Goal: Transaction & Acquisition: Purchase product/service

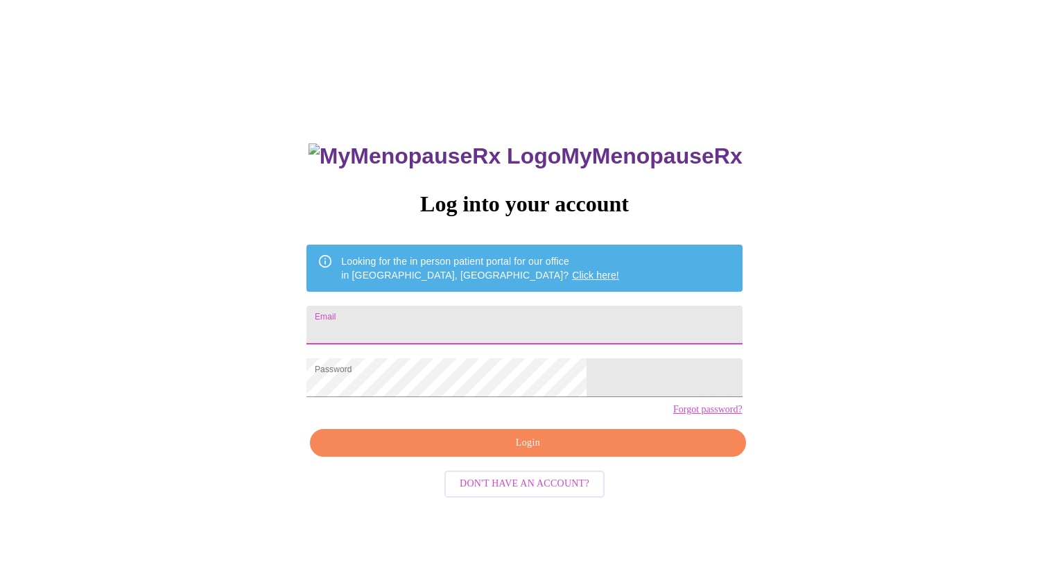
click at [468, 310] on input "Email" at bounding box center [523, 325] width 435 height 39
type input "[EMAIL_ADDRESS][DOMAIN_NAME]"
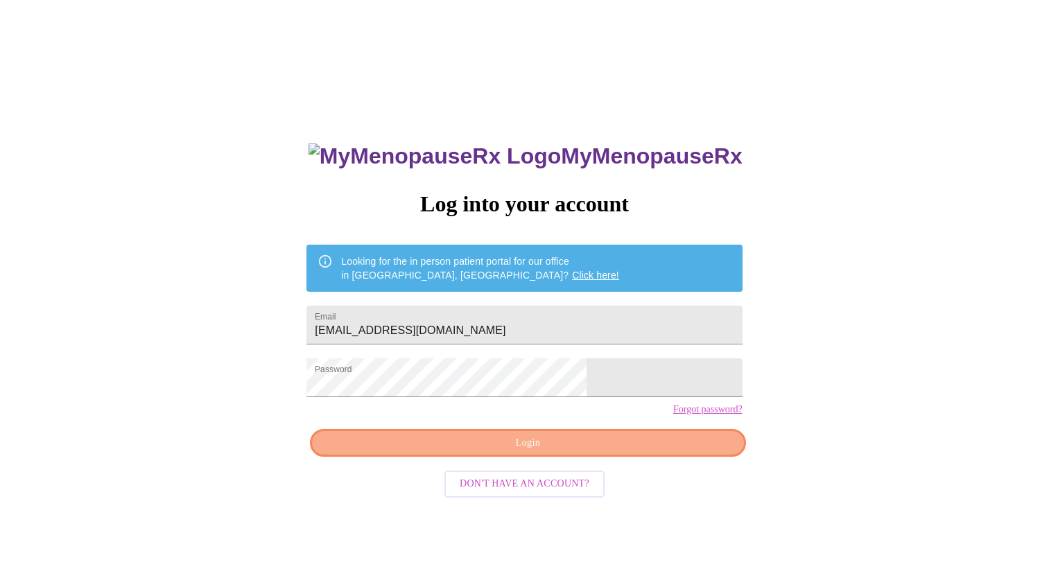
click at [611, 455] on button "Login" at bounding box center [527, 443] width 435 height 28
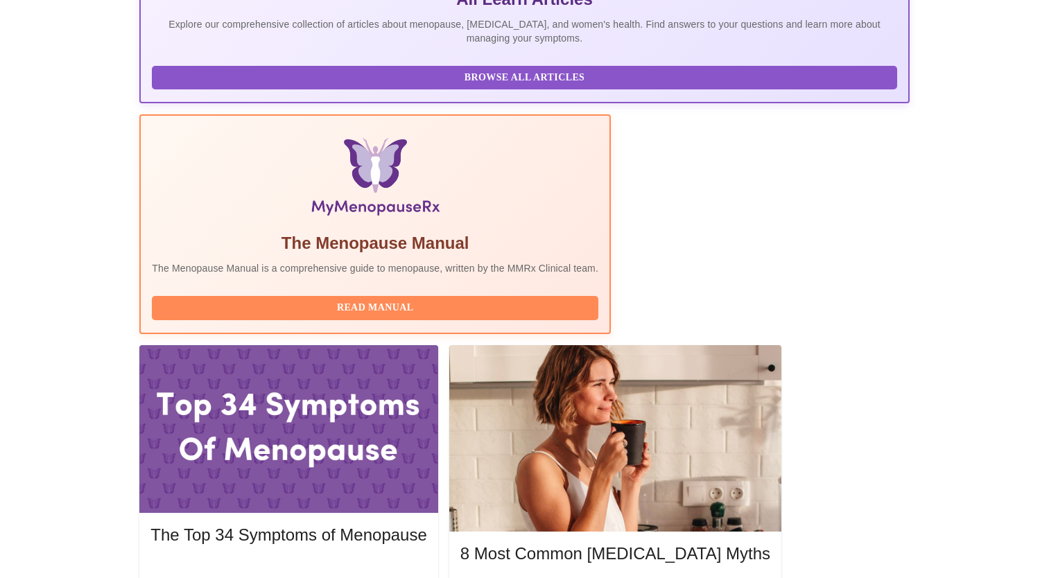
scroll to position [338, 0]
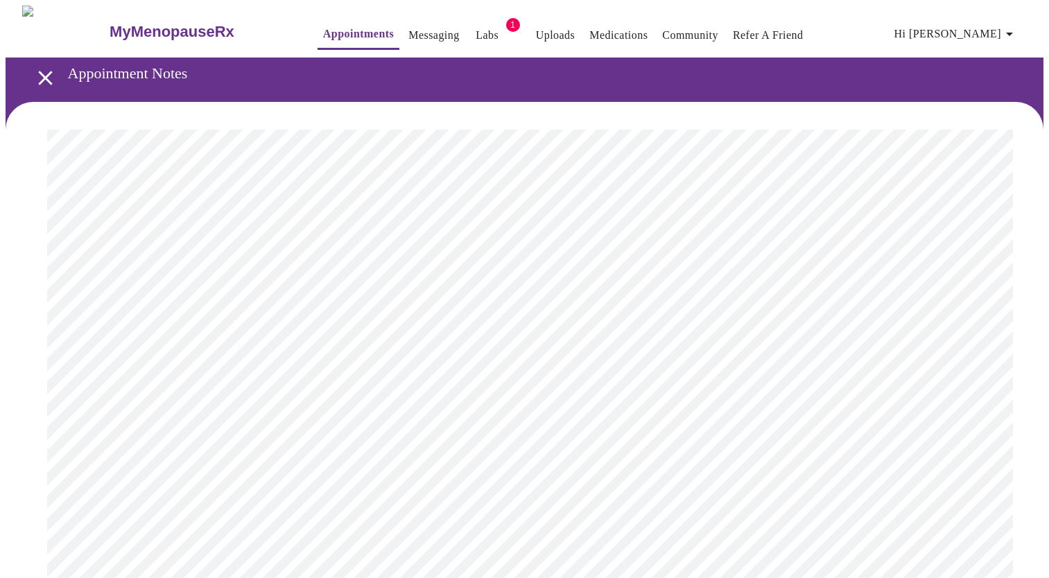
click at [475, 29] on link "Labs" at bounding box center [486, 35] width 23 height 19
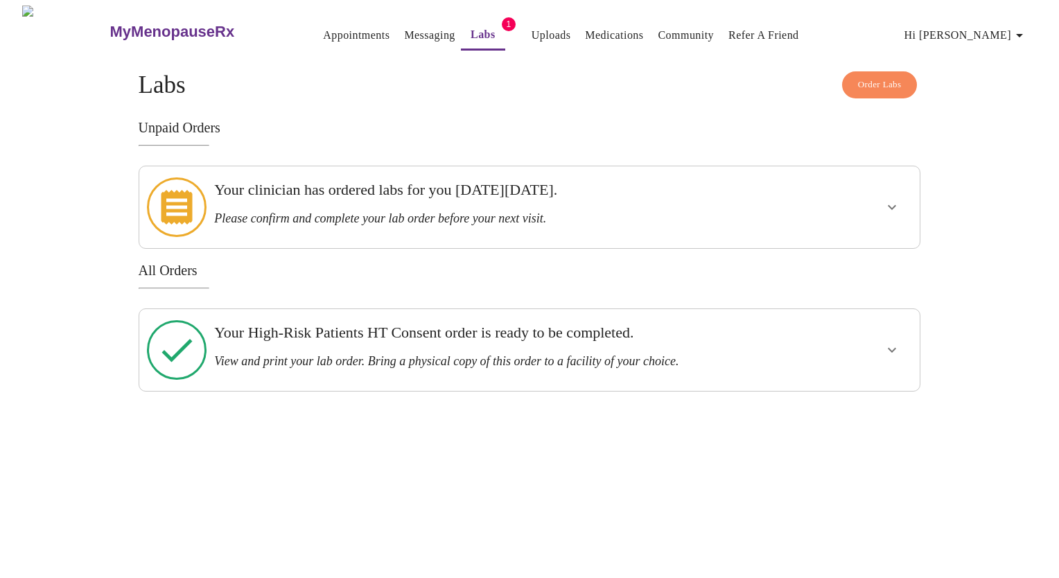
click at [869, 213] on div at bounding box center [850, 207] width 128 height 71
click at [891, 203] on icon "show more" at bounding box center [892, 207] width 17 height 17
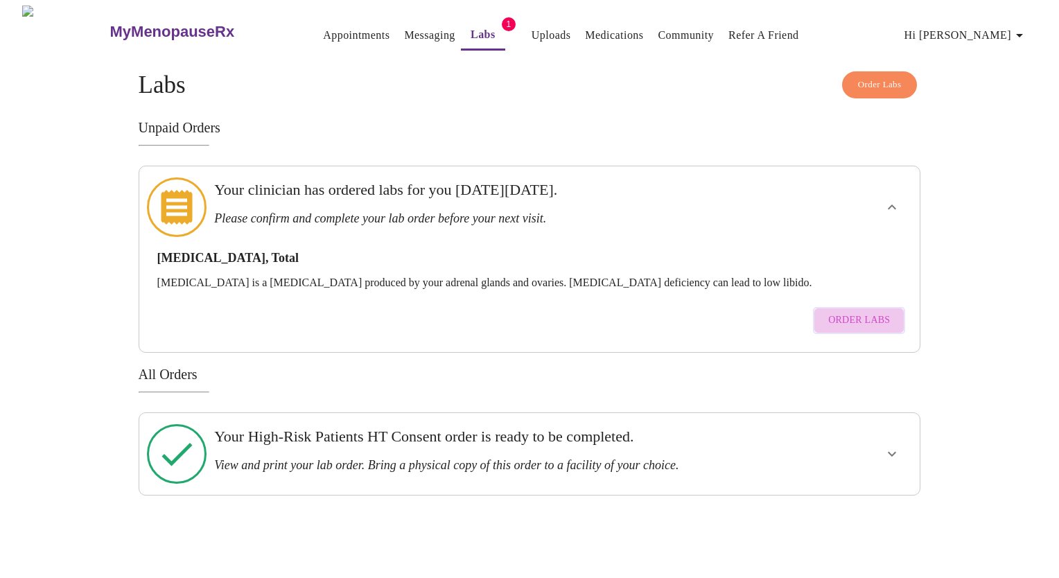
click at [873, 312] on span "Order Labs" at bounding box center [859, 320] width 62 height 17
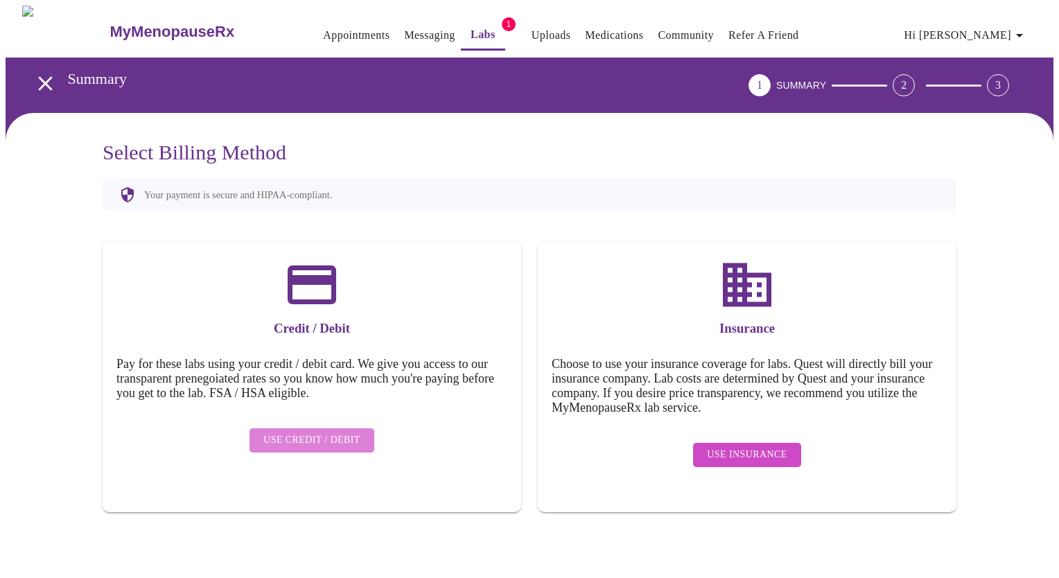
click at [347, 432] on span "Use Credit / Debit" at bounding box center [311, 440] width 97 height 17
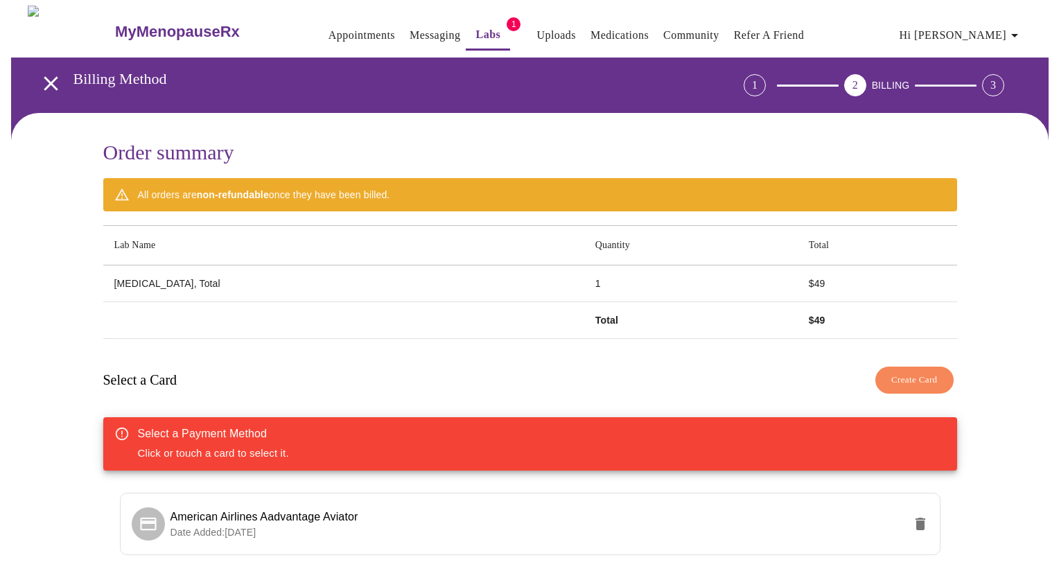
scroll to position [100, 0]
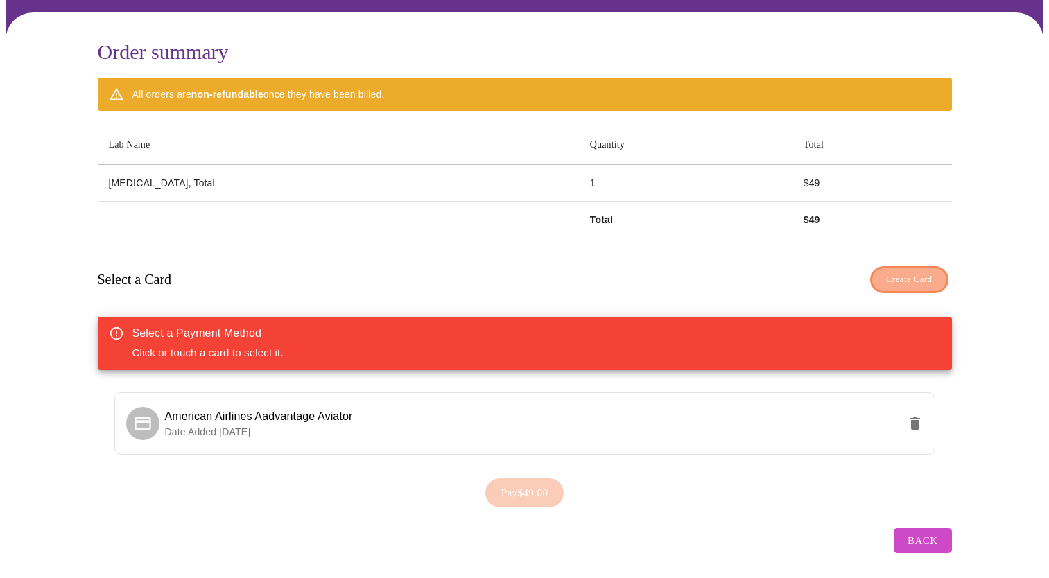
click at [910, 274] on span "Create Card" at bounding box center [909, 280] width 46 height 16
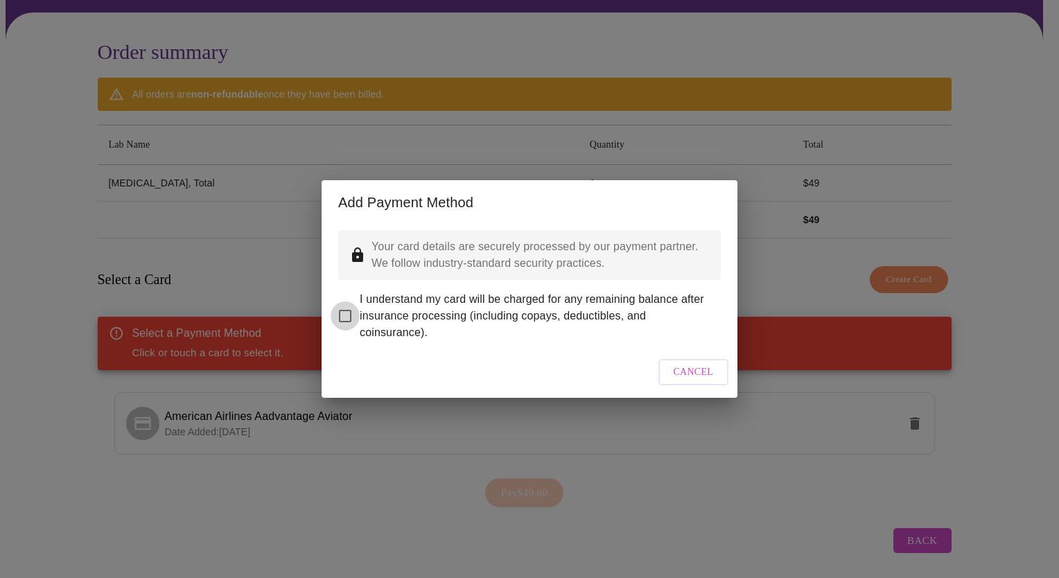
click at [344, 305] on input "I understand my card will be charged for any remaining balance after insurance …" at bounding box center [345, 315] width 29 height 29
checkbox input "true"
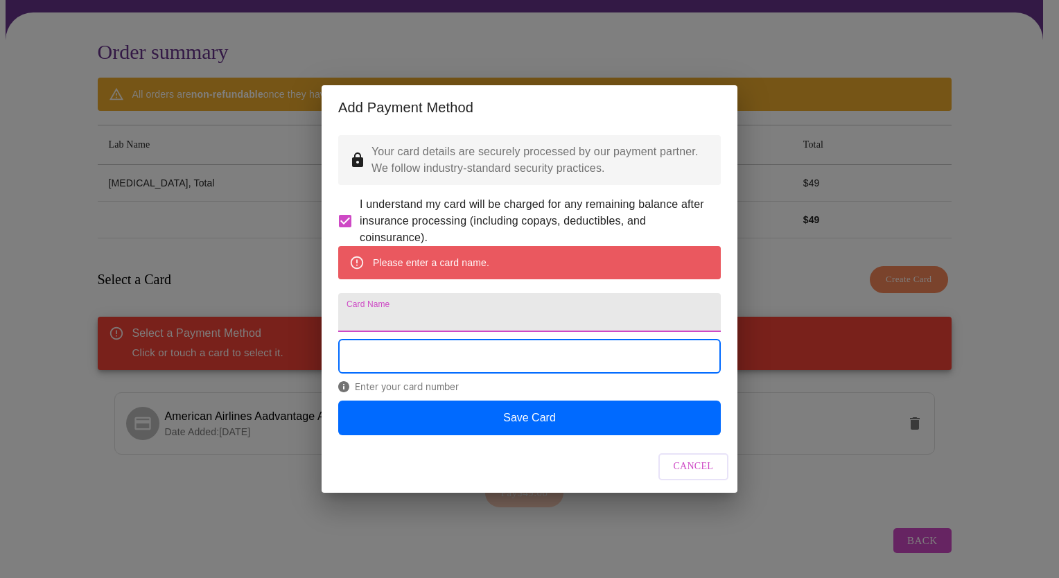
click at [419, 317] on input "Card Name" at bounding box center [529, 312] width 383 height 39
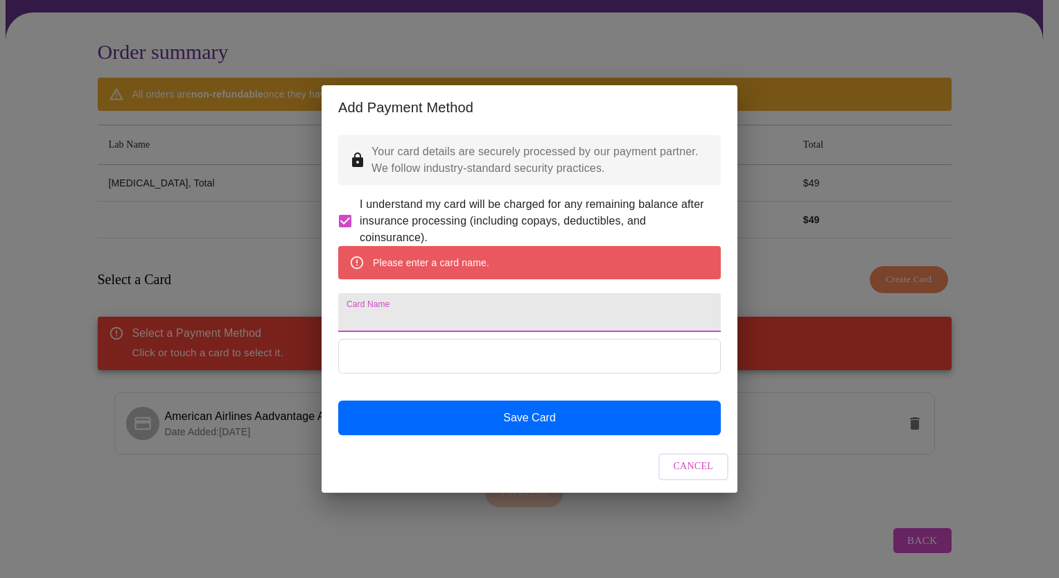
click at [419, 317] on input "Card Name" at bounding box center [529, 312] width 383 height 39
click at [91, 494] on div "Add Payment Method Your card details are securely processed by our payment part…" at bounding box center [529, 289] width 1059 height 578
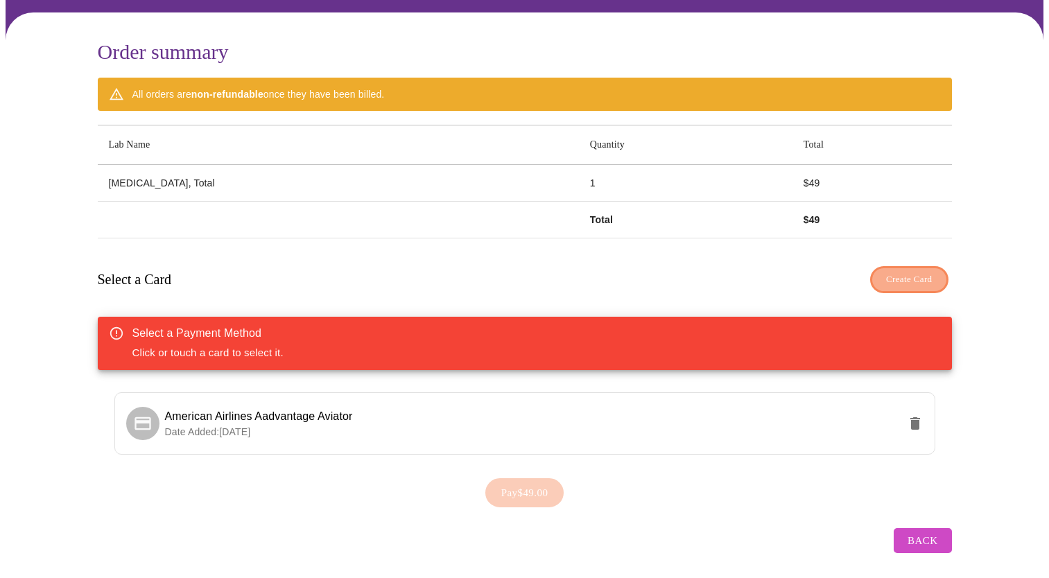
click at [918, 272] on span "Create Card" at bounding box center [909, 280] width 46 height 16
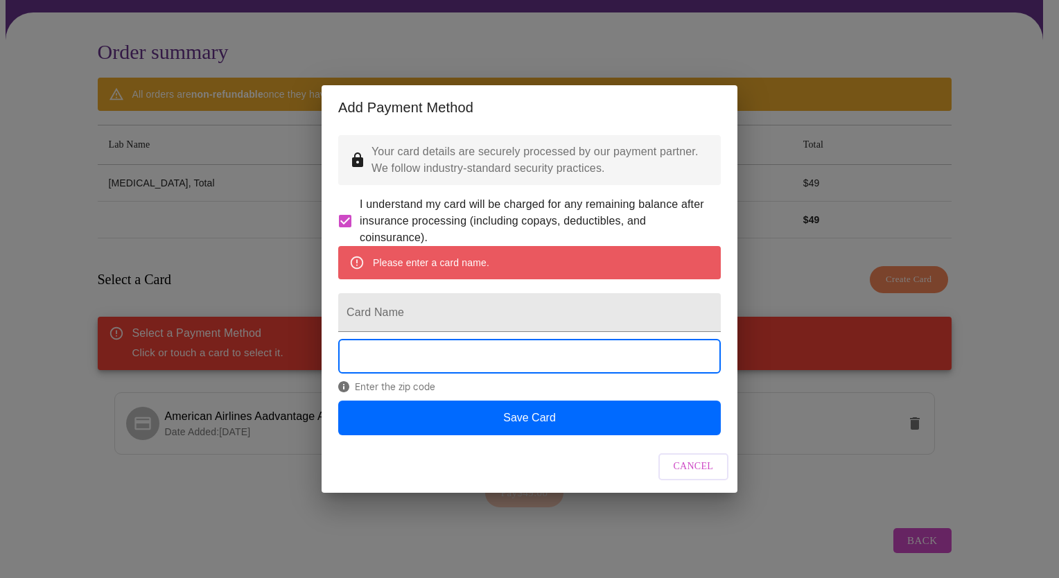
click at [468, 400] on div "Enter the zip code" at bounding box center [529, 369] width 383 height 61
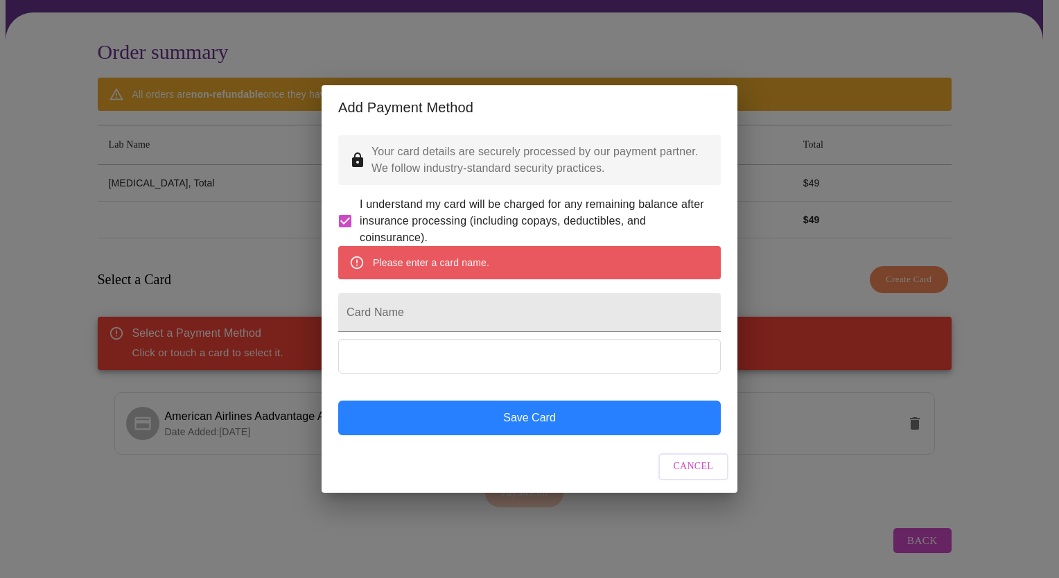
click at [500, 435] on button "Save Card" at bounding box center [529, 418] width 383 height 35
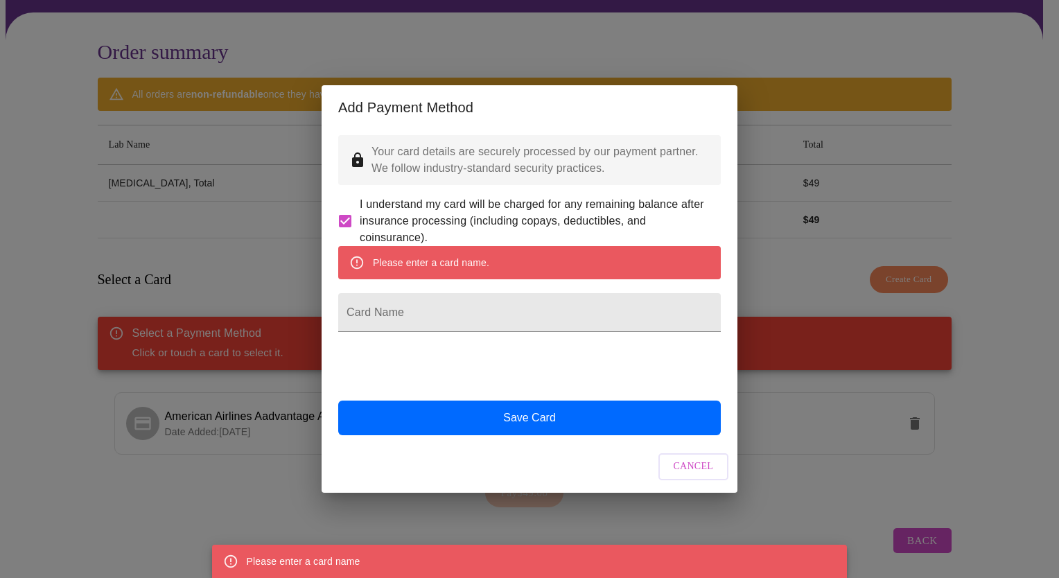
scroll to position [0, 0]
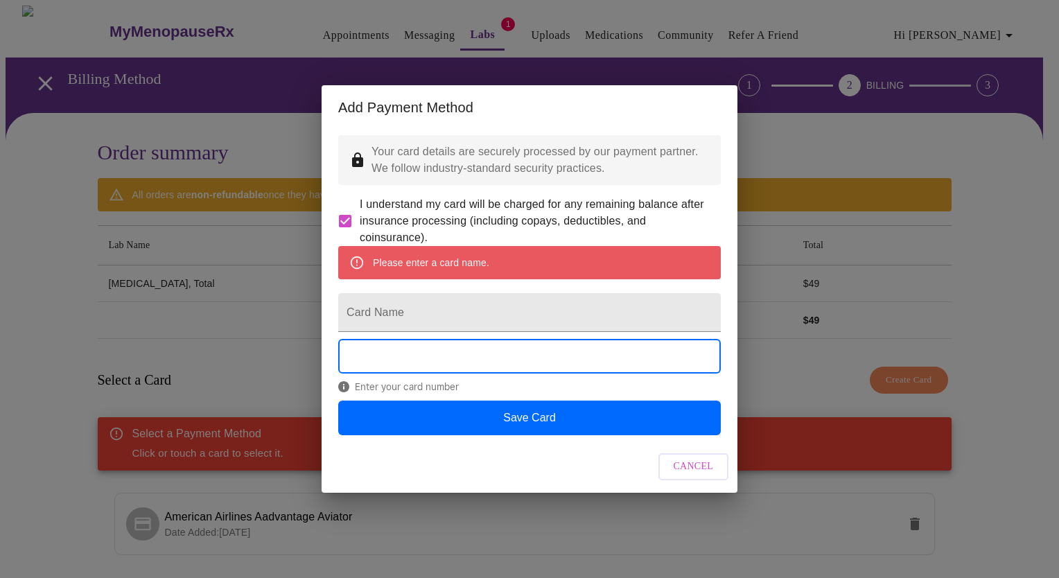
click at [711, 475] on span "Cancel" at bounding box center [694, 466] width 40 height 17
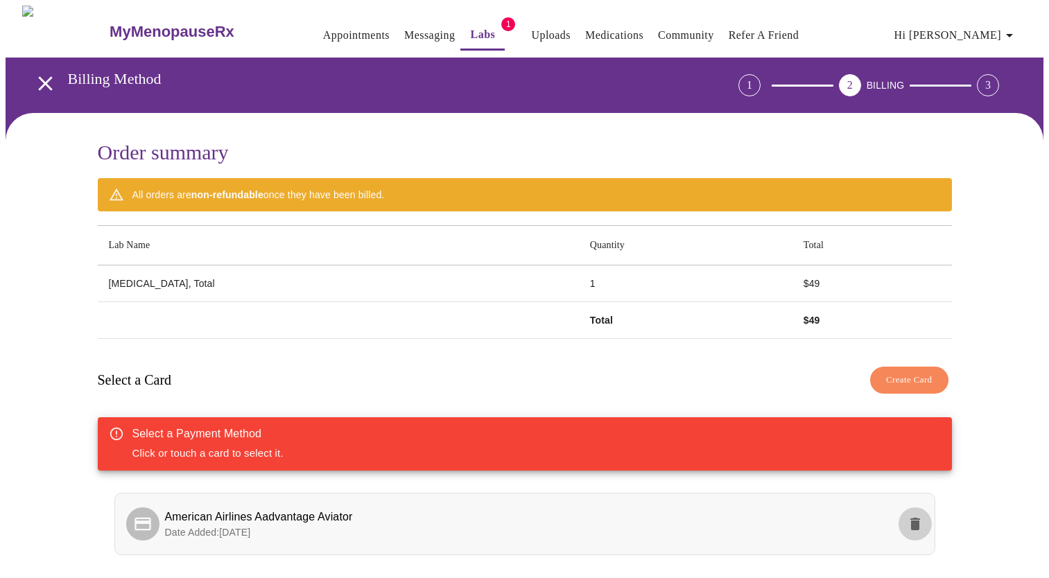
click at [918, 519] on icon "delete" at bounding box center [915, 524] width 10 height 12
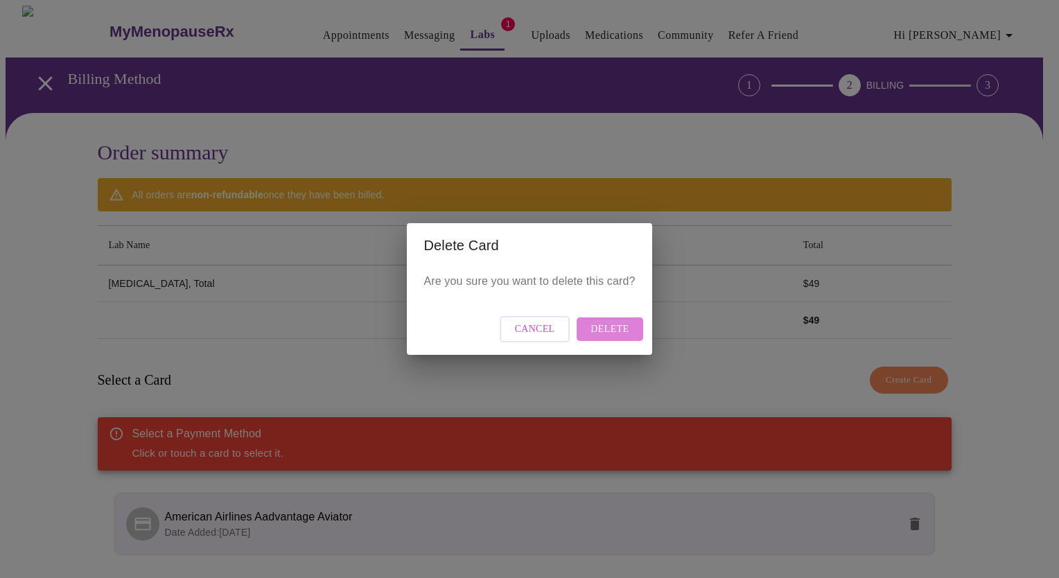
click at [634, 328] on button "Delete" at bounding box center [610, 329] width 66 height 24
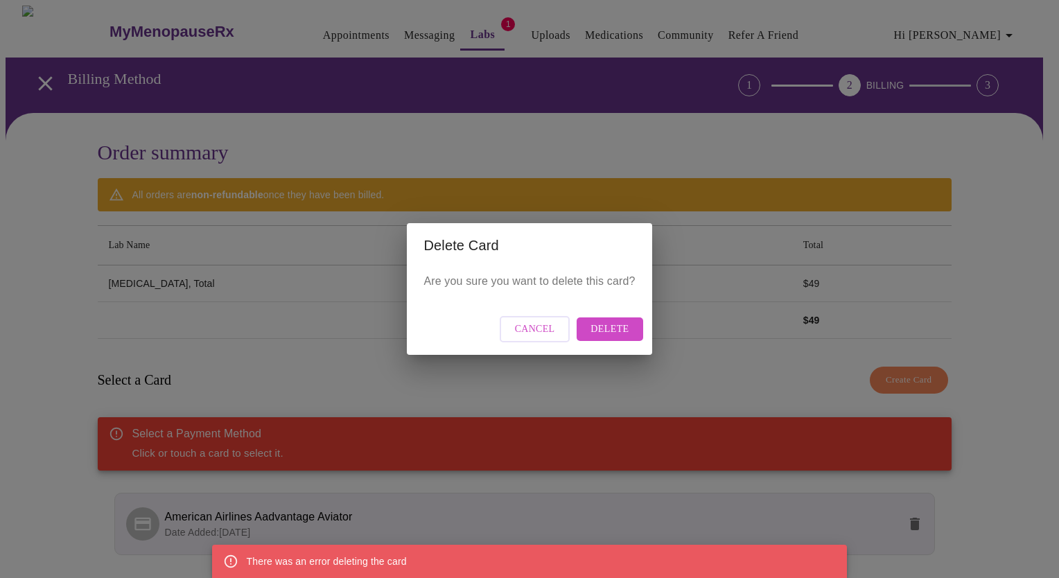
click at [984, 30] on div "Delete Card Are you sure you want to delete this card? Cancel Delete" at bounding box center [529, 289] width 1059 height 578
click at [543, 330] on span "Cancel" at bounding box center [535, 329] width 40 height 17
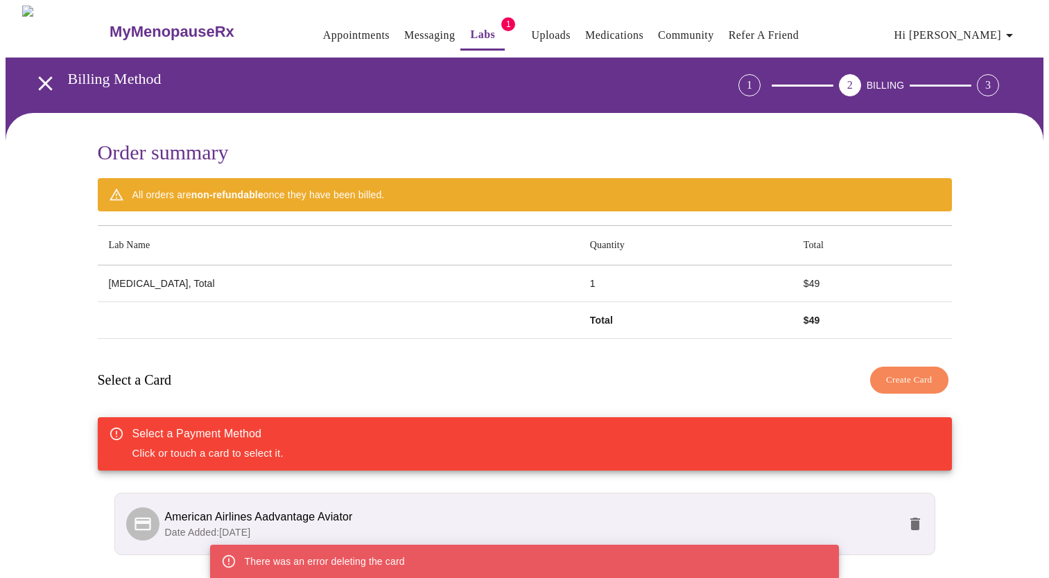
click at [997, 33] on span "Hi [PERSON_NAME]" at bounding box center [955, 35] width 123 height 19
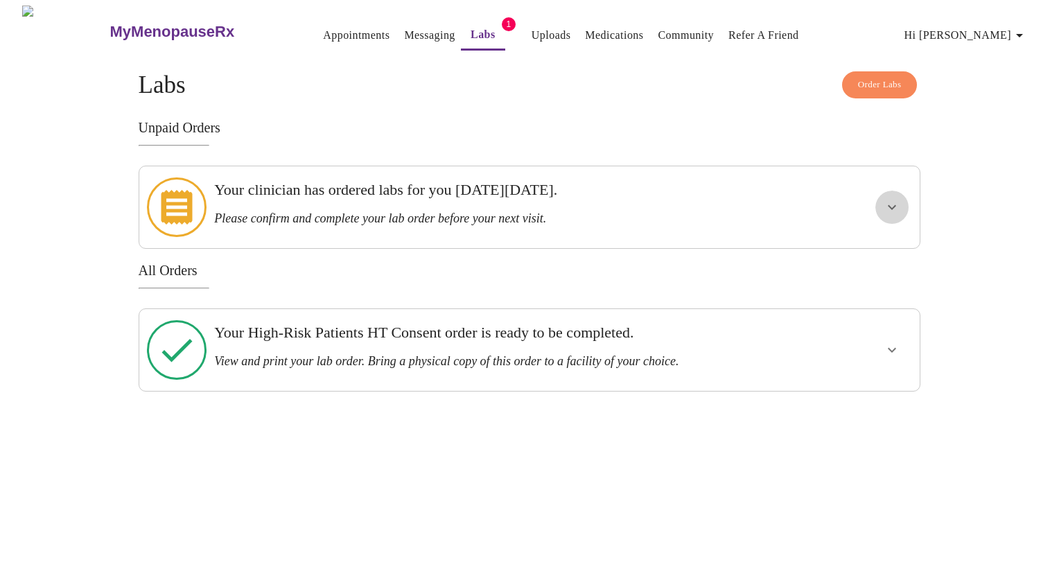
click at [897, 199] on icon "show more" at bounding box center [892, 207] width 17 height 17
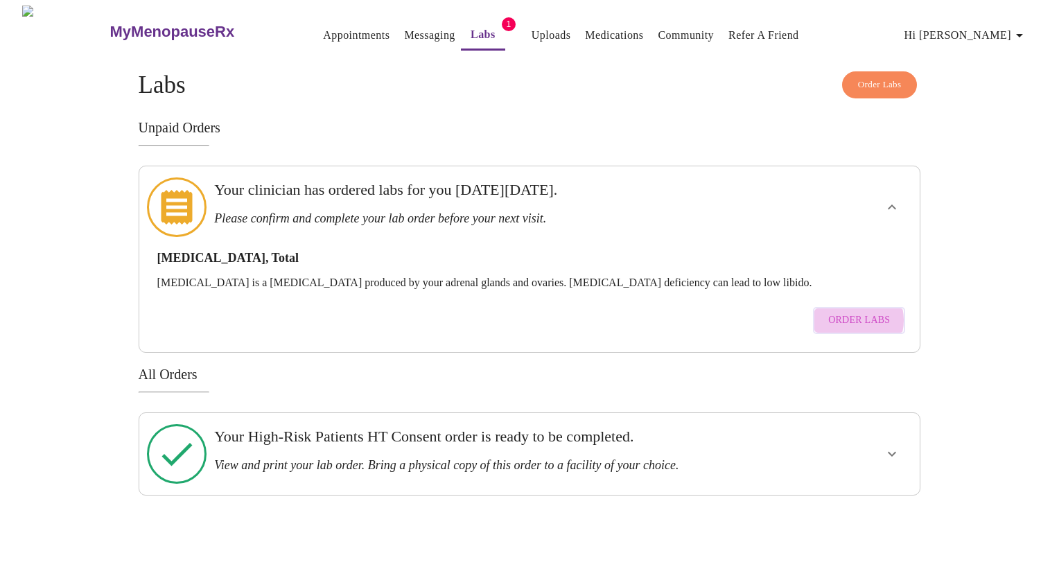
click at [857, 312] on span "Order Labs" at bounding box center [859, 320] width 62 height 17
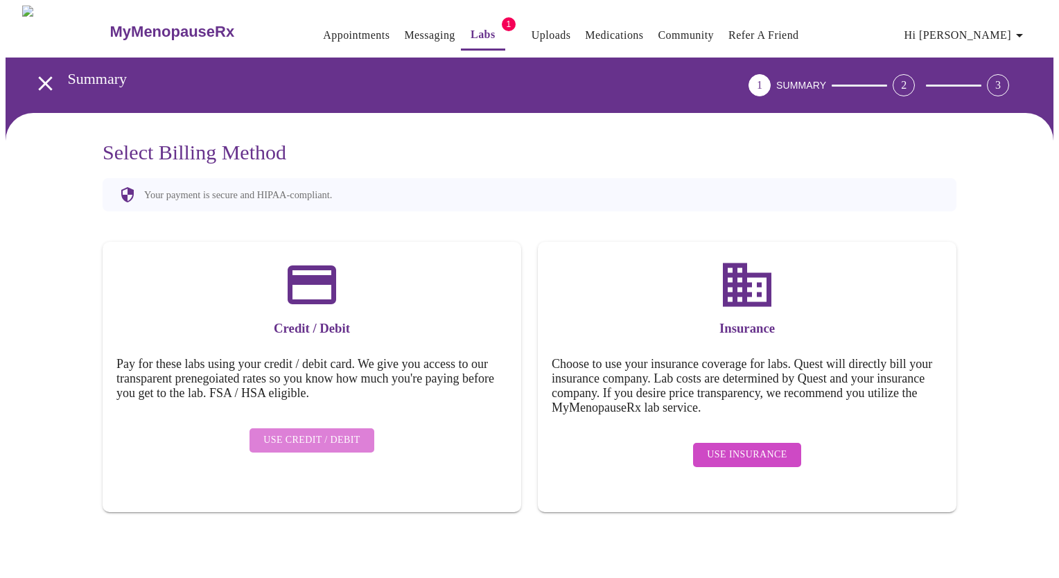
click at [324, 428] on button "Use Credit / Debit" at bounding box center [311, 440] width 125 height 24
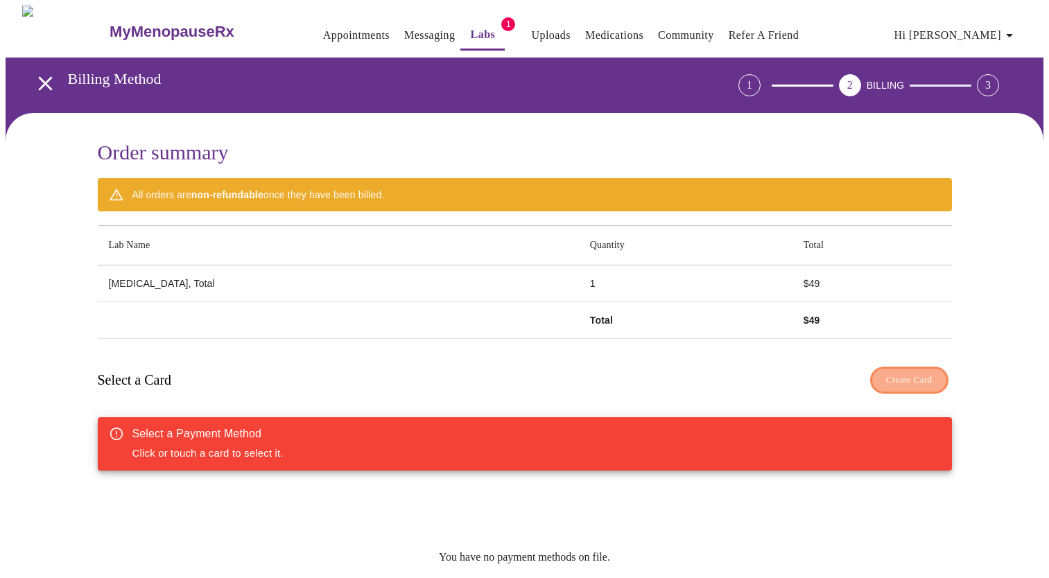
click at [910, 372] on span "Create Card" at bounding box center [909, 380] width 46 height 16
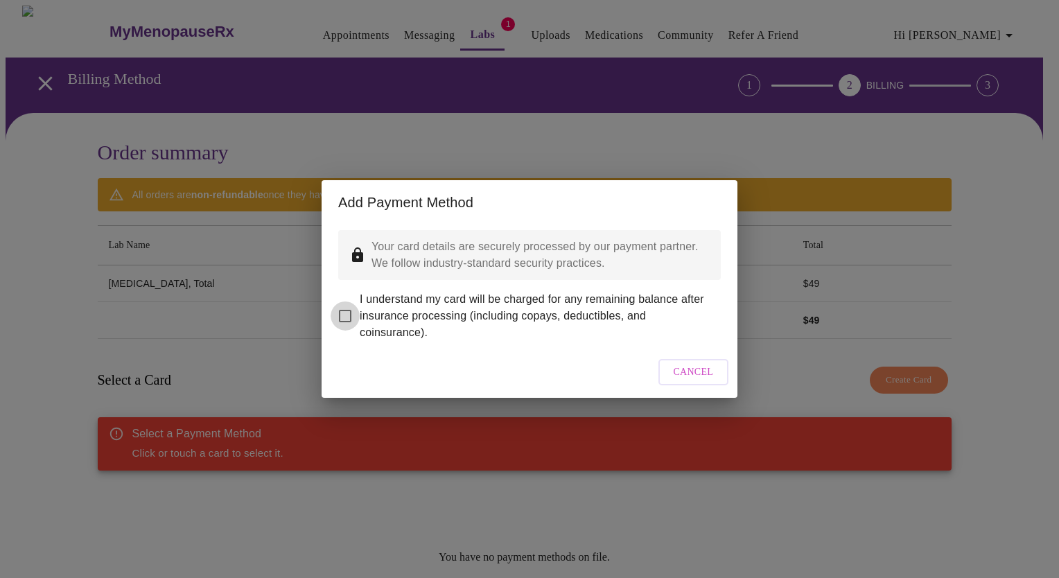
click at [350, 304] on input "I understand my card will be charged for any remaining balance after insurance …" at bounding box center [345, 315] width 29 height 29
checkbox input "true"
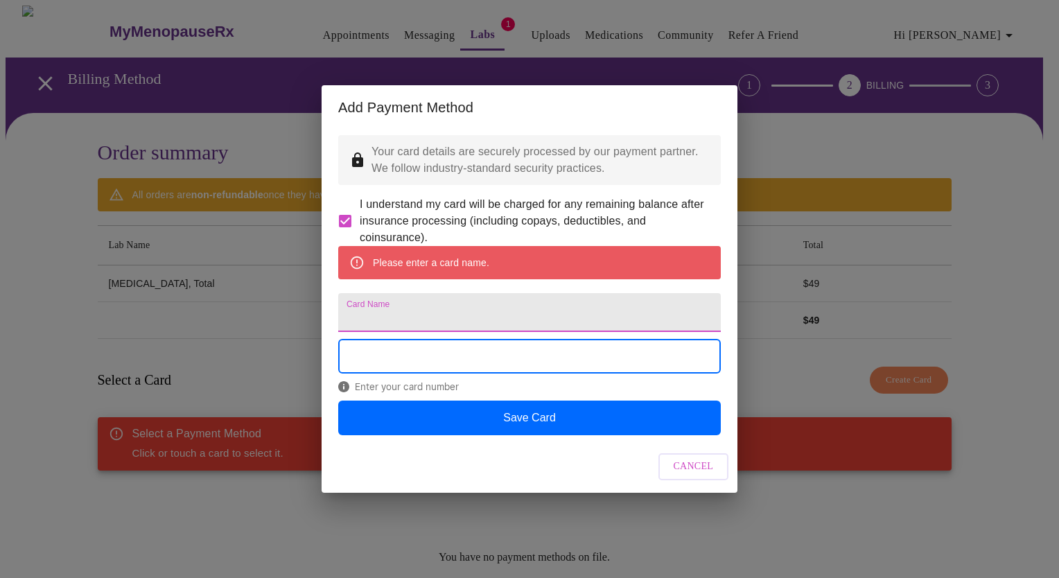
click at [459, 315] on input "Card Name" at bounding box center [529, 312] width 383 height 39
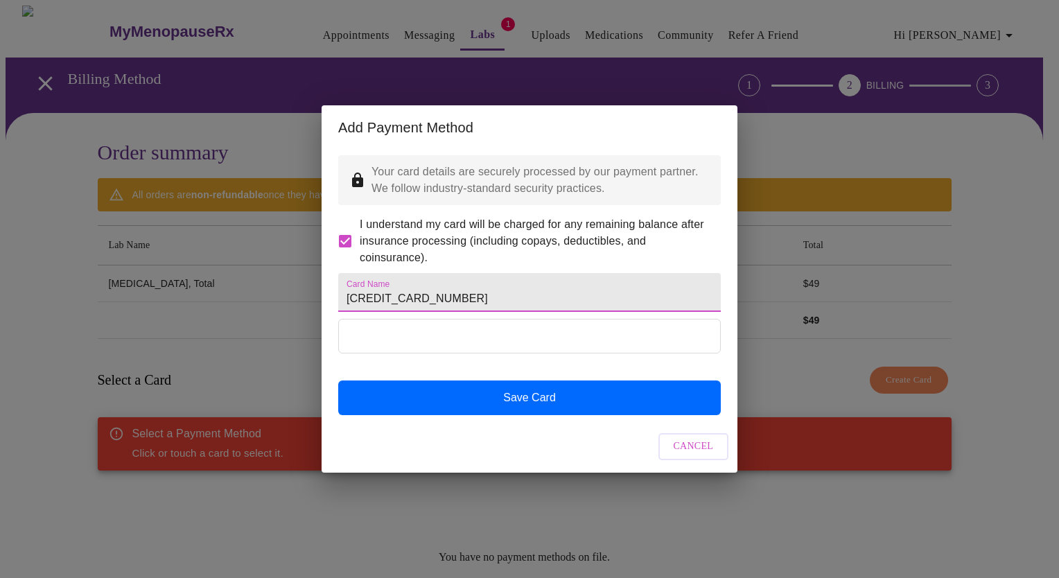
drag, startPoint x: 498, startPoint y: 306, endPoint x: 338, endPoint y: 295, distance: 160.5
click at [338, 295] on input "4315430034439928" at bounding box center [529, 292] width 383 height 39
type input "4315430034439928"
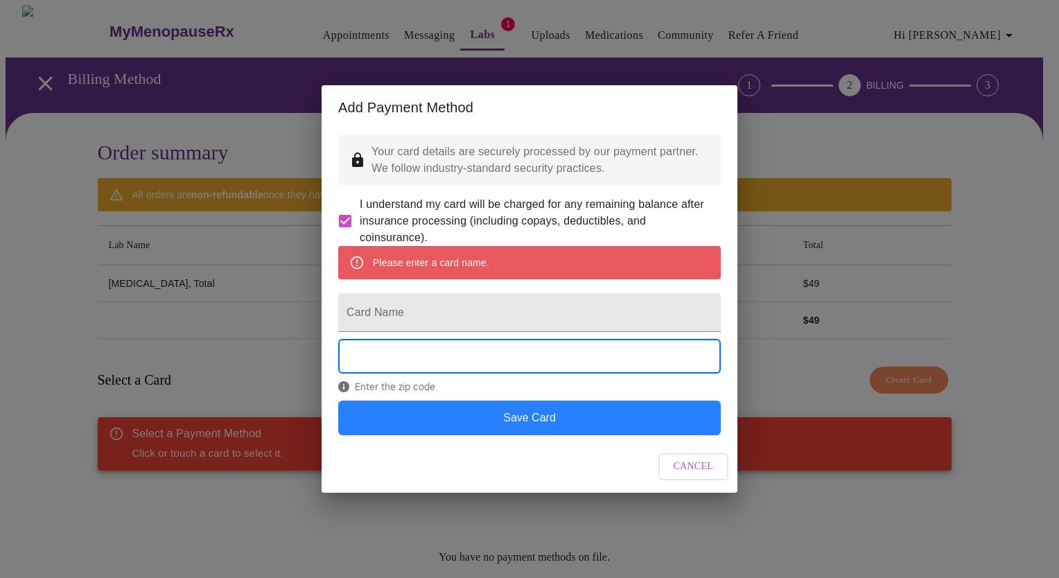
click at [548, 435] on button "Save Card" at bounding box center [529, 418] width 383 height 35
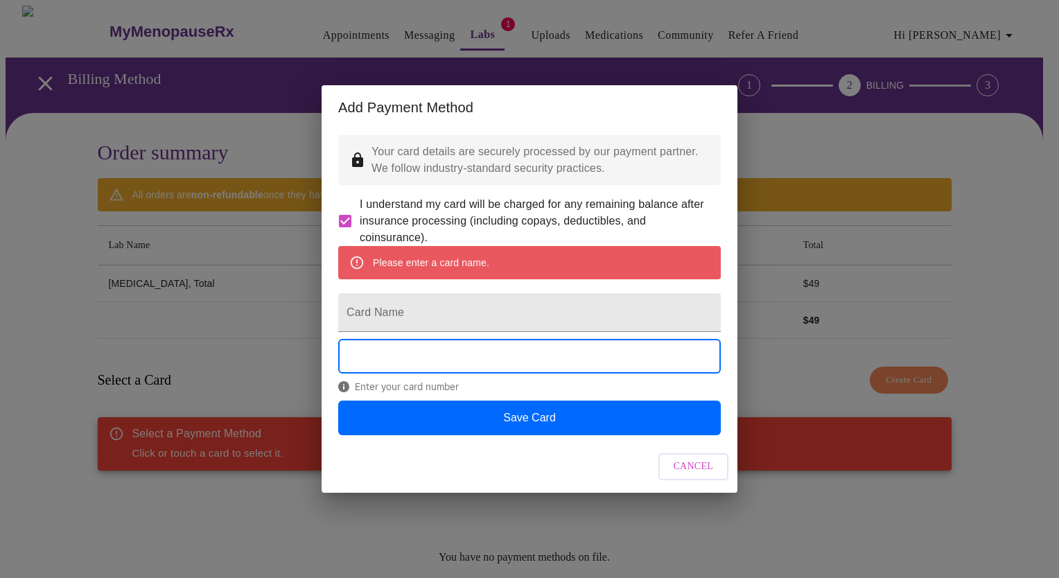
click at [169, 494] on div "Add Payment Method Your card details are securely processed by our payment part…" at bounding box center [529, 289] width 1059 height 578
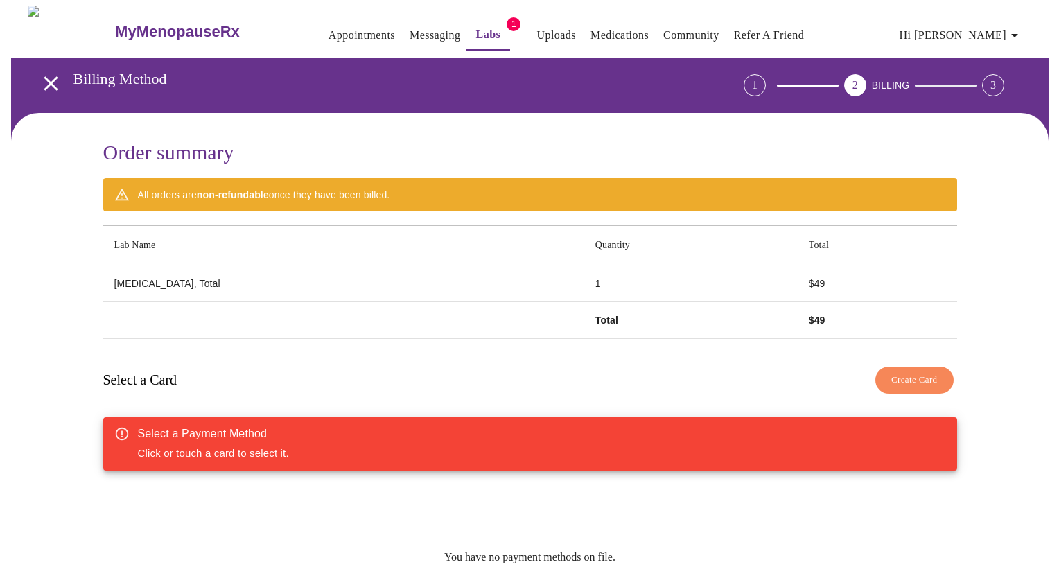
scroll to position [135, 0]
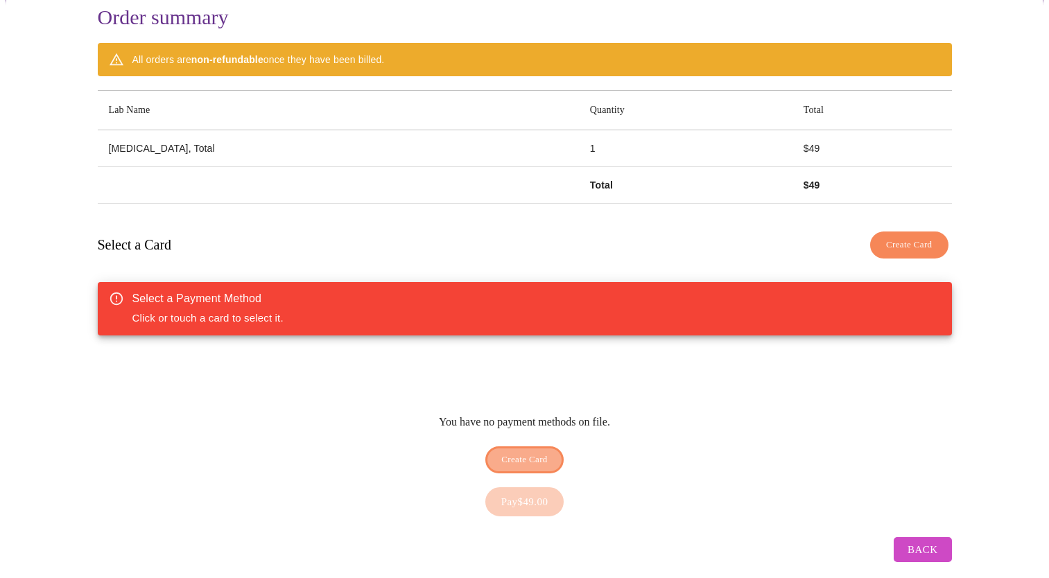
click at [537, 452] on span "Create Card" at bounding box center [524, 460] width 46 height 16
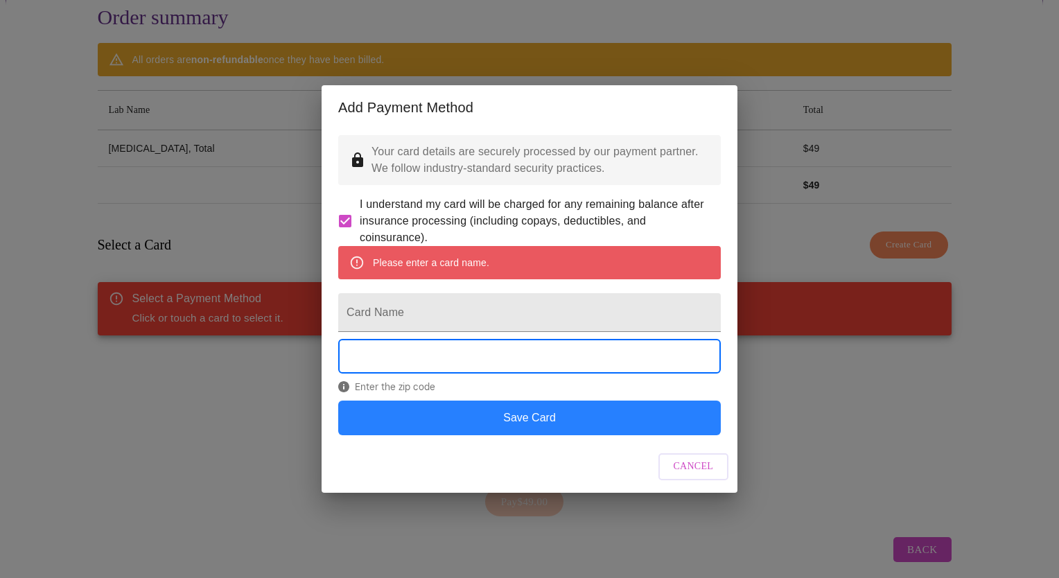
click at [529, 435] on button "Save Card" at bounding box center [529, 418] width 383 height 35
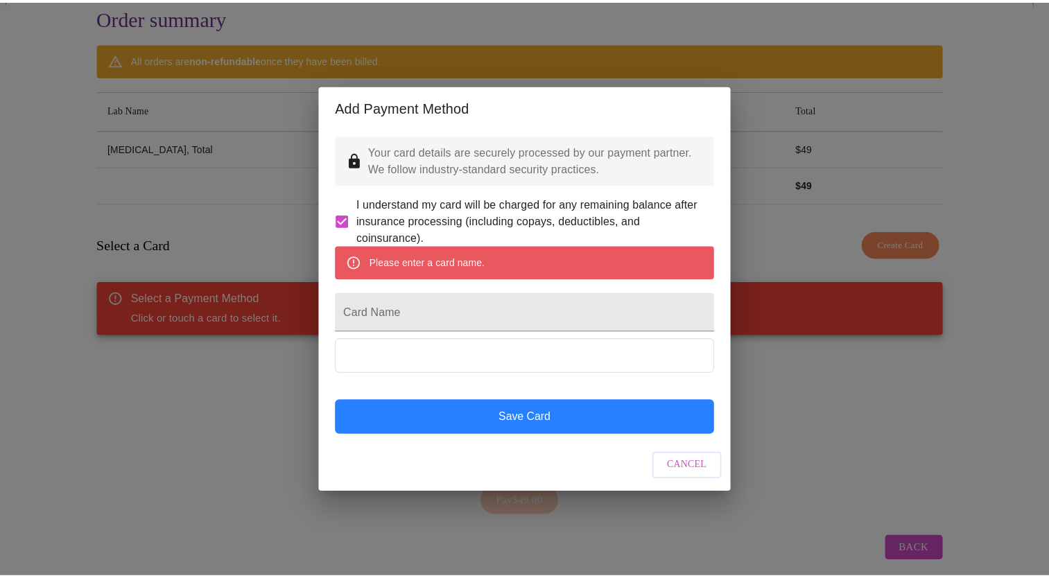
scroll to position [0, 0]
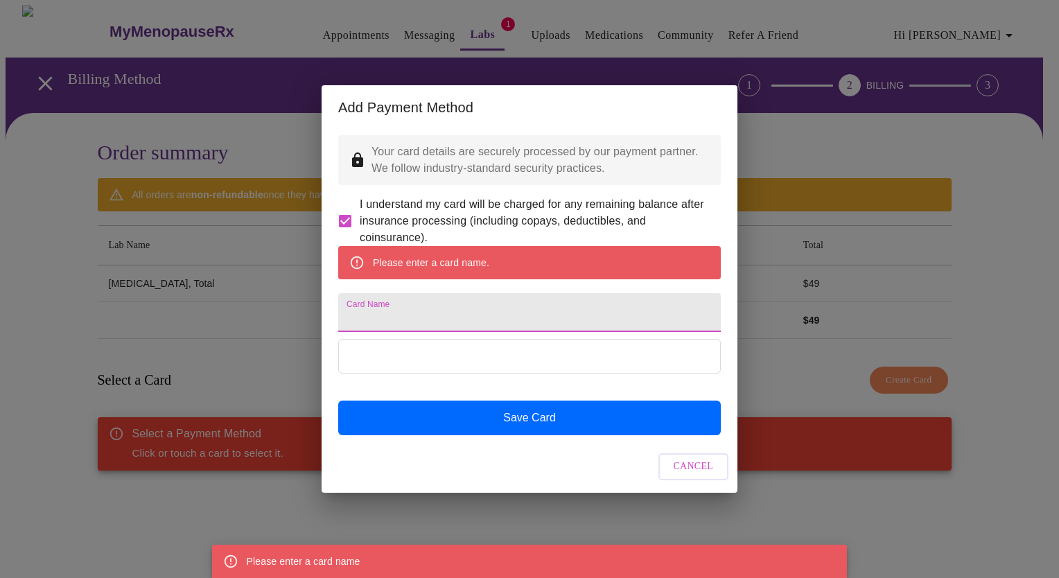
click at [401, 310] on input "Card Name" at bounding box center [529, 312] width 383 height 39
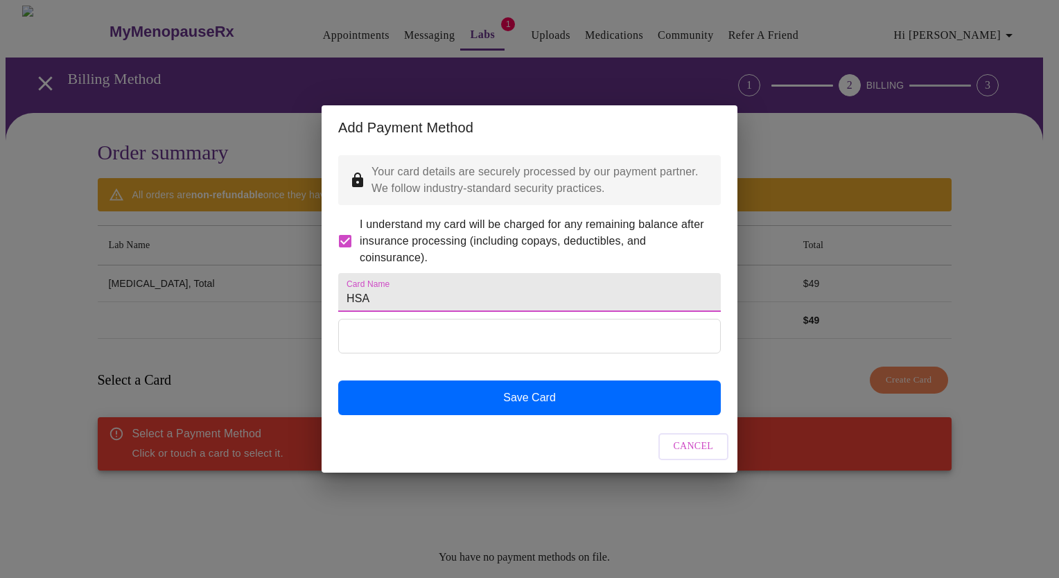
type input "HSA"
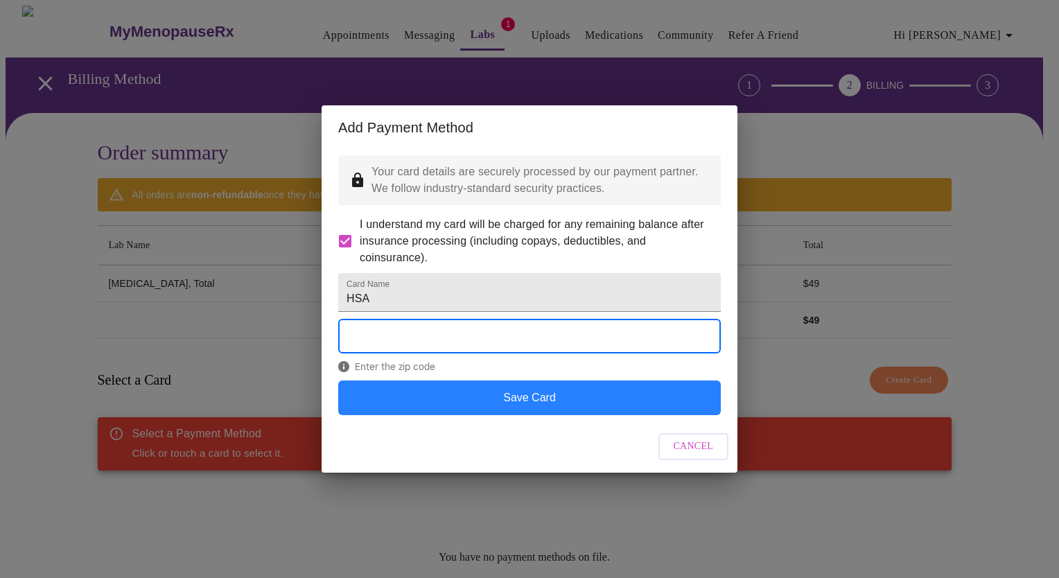
click at [632, 414] on button "Save Card" at bounding box center [529, 397] width 383 height 35
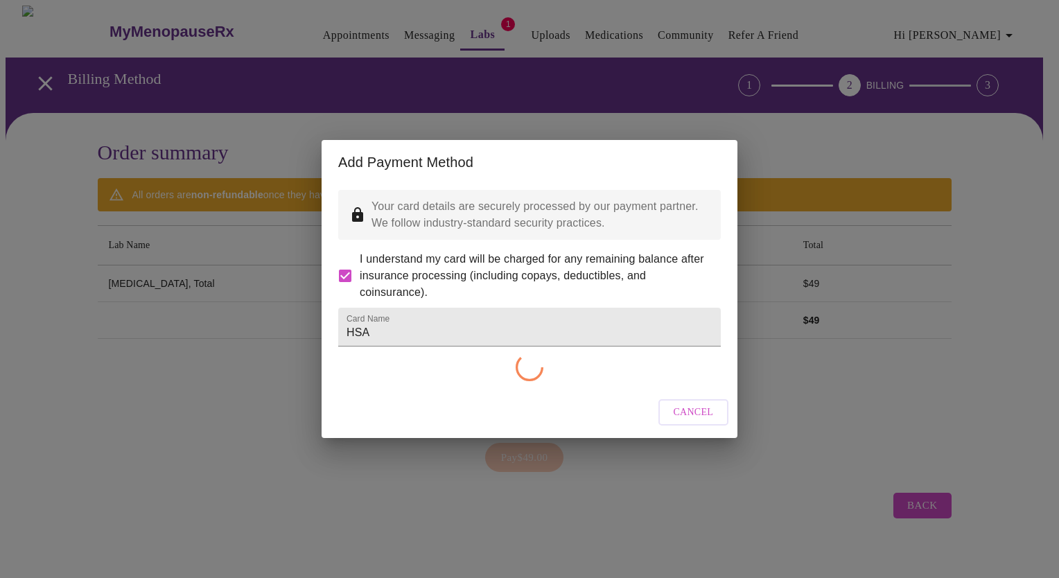
checkbox input "false"
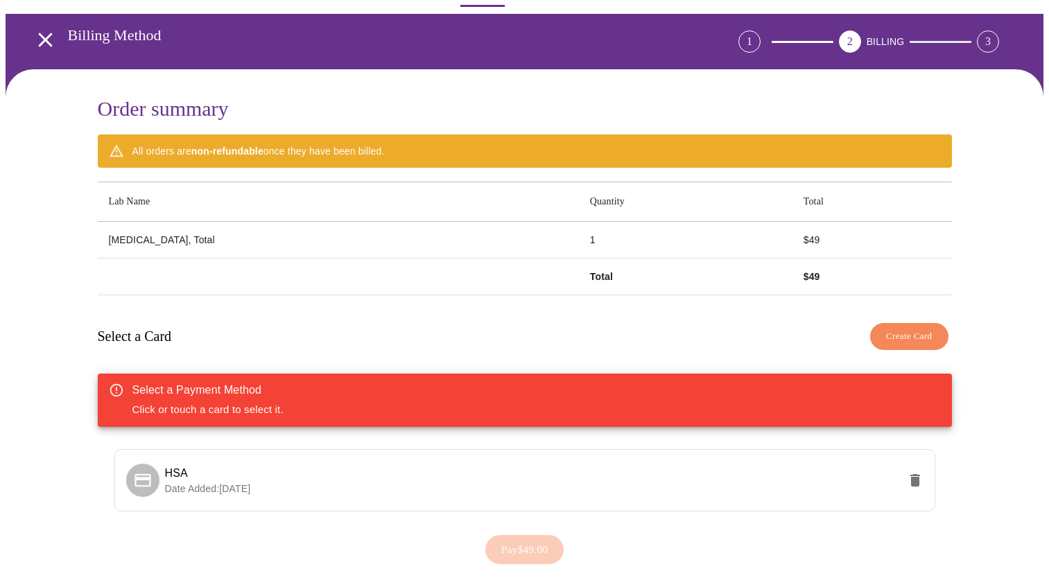
scroll to position [100, 0]
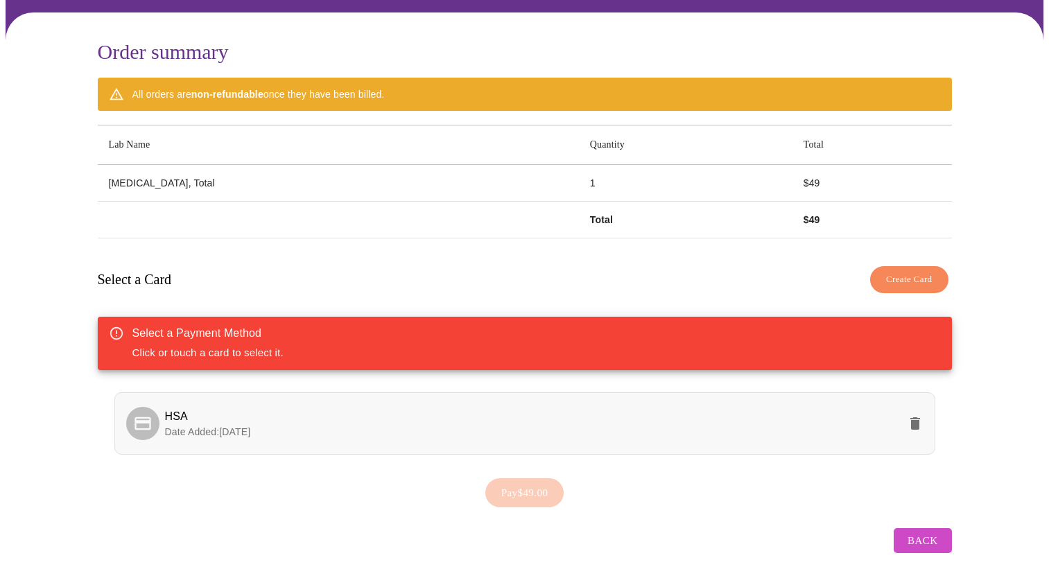
click at [425, 414] on span "HSA" at bounding box center [531, 416] width 733 height 17
click at [207, 412] on span "HSA" at bounding box center [531, 416] width 733 height 17
click at [155, 411] on div at bounding box center [142, 423] width 33 height 33
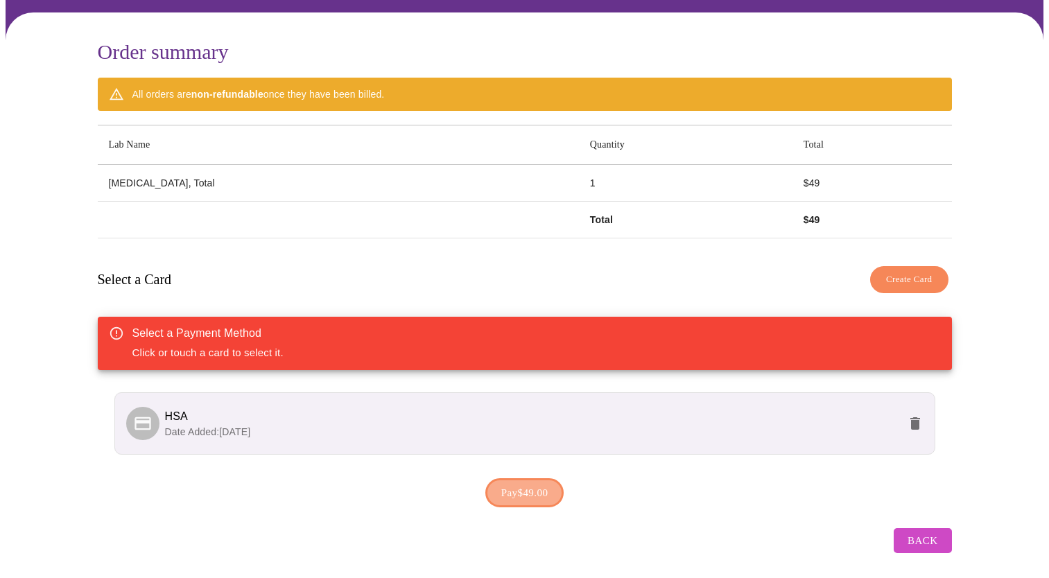
click at [519, 484] on span "Pay $49.00" at bounding box center [524, 493] width 47 height 18
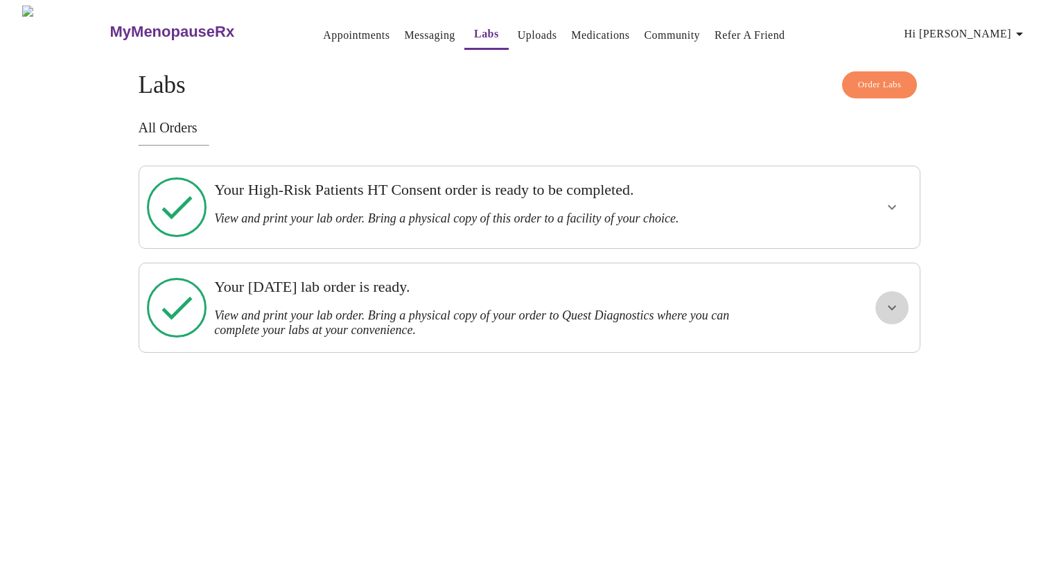
click at [895, 299] on icon "show more" at bounding box center [892, 307] width 17 height 17
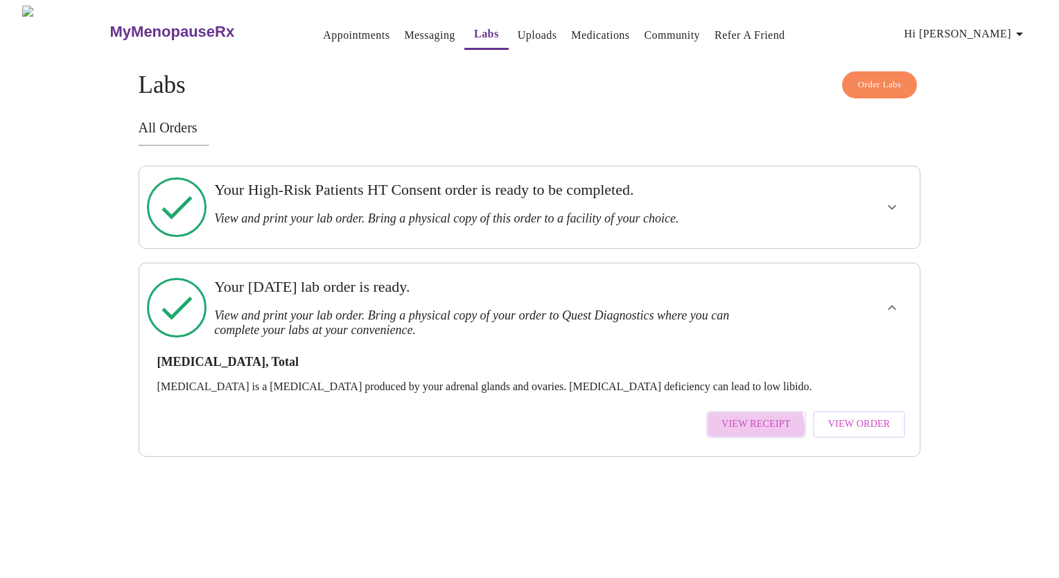
click at [759, 416] on span "View Receipt" at bounding box center [755, 424] width 69 height 17
click at [854, 416] on span "View Order" at bounding box center [859, 424] width 62 height 17
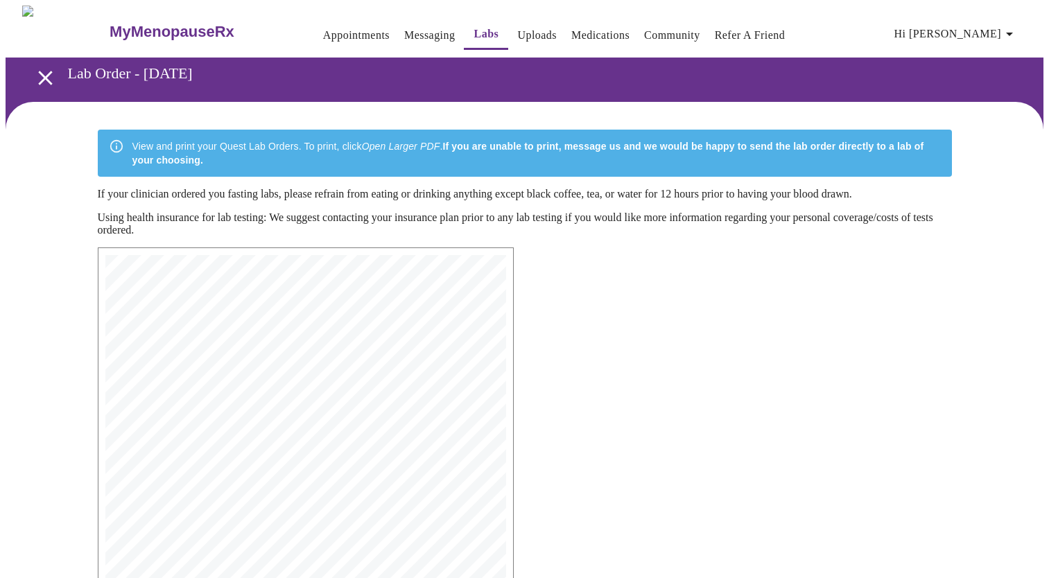
click at [412, 143] on em "Open Larger PDF" at bounding box center [401, 146] width 78 height 11
click at [421, 141] on em "Open Larger PDF" at bounding box center [401, 146] width 78 height 11
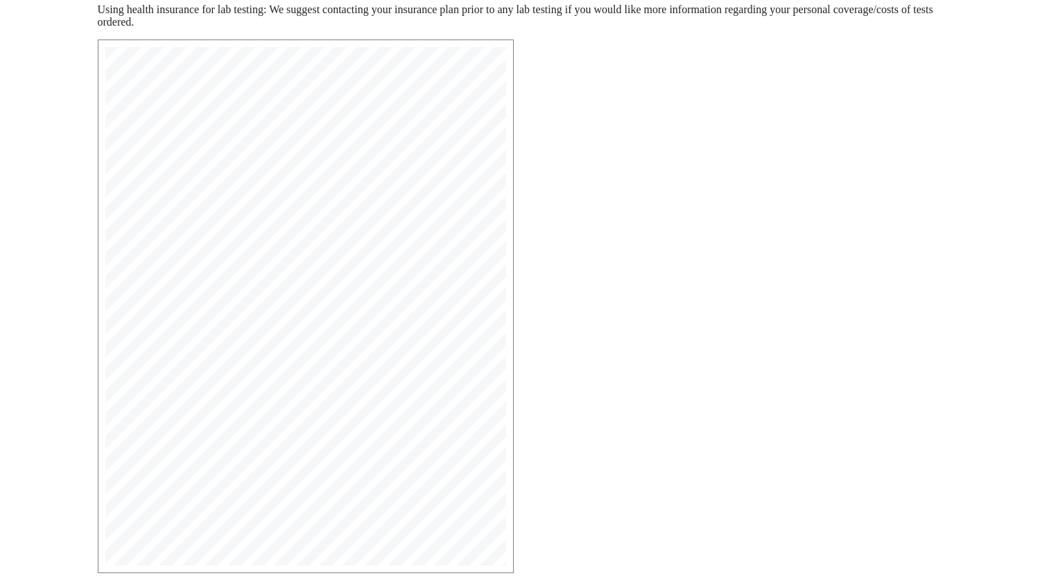
scroll to position [274, 0]
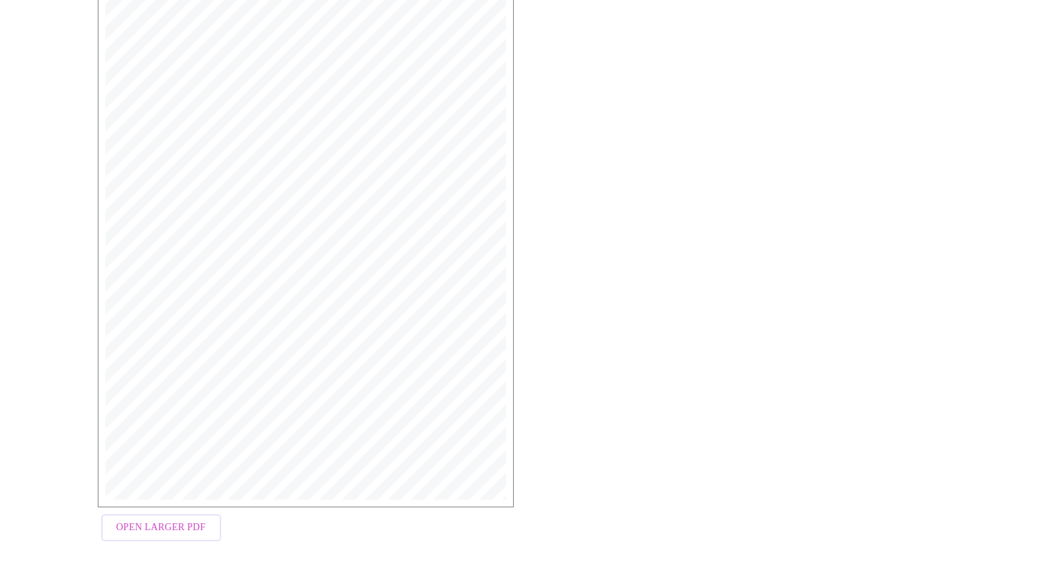
click at [132, 529] on span "Open Larger PDF" at bounding box center [160, 527] width 89 height 17
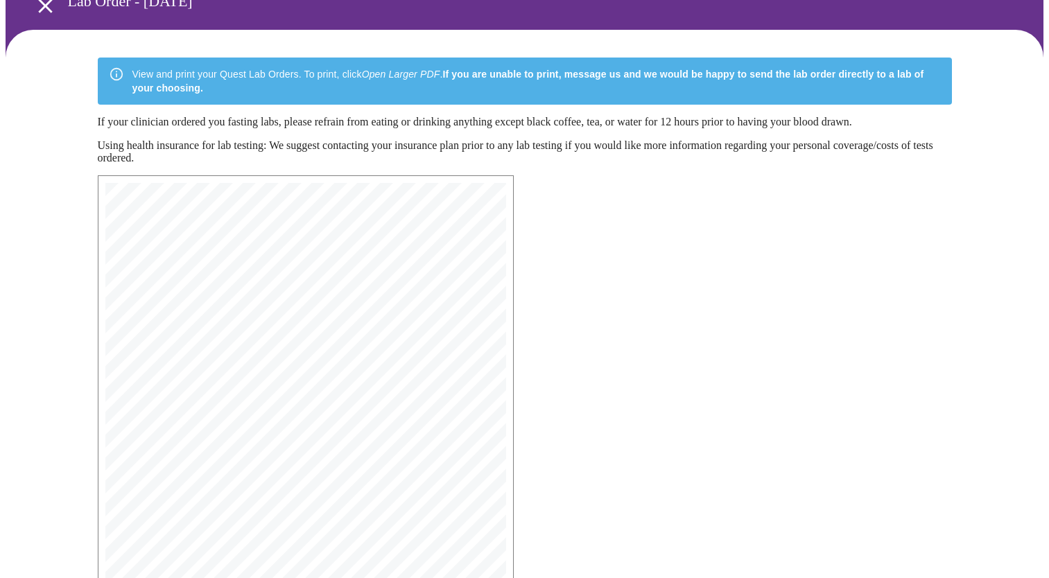
scroll to position [0, 0]
